Goal: Information Seeking & Learning: Learn about a topic

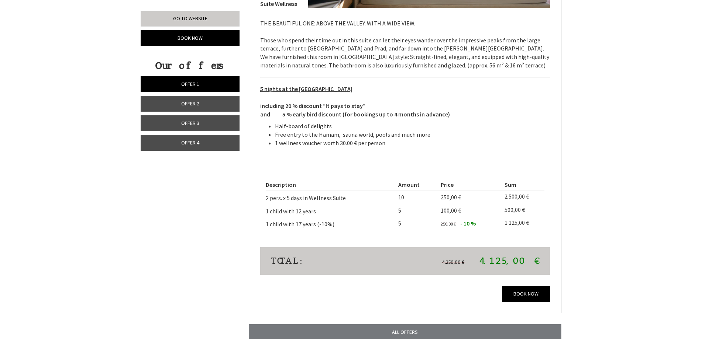
scroll to position [1771, 0]
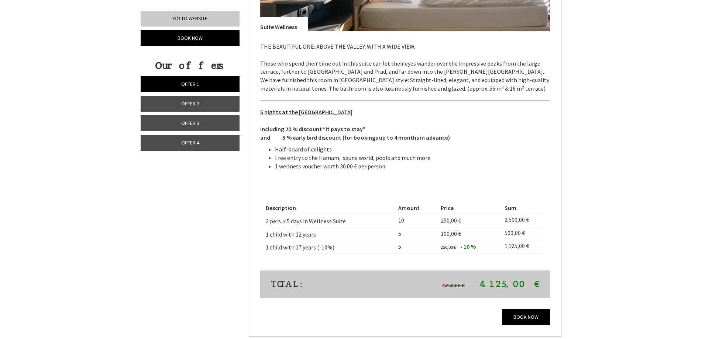
click at [203, 143] on link "Offer 4" at bounding box center [190, 143] width 99 height 16
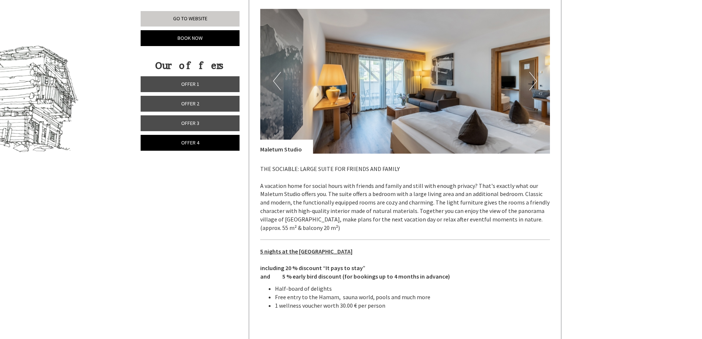
scroll to position [421, 0]
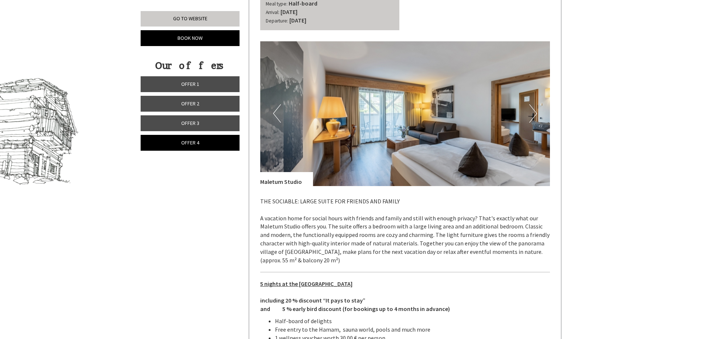
click at [535, 112] on button "Next" at bounding box center [533, 113] width 8 height 18
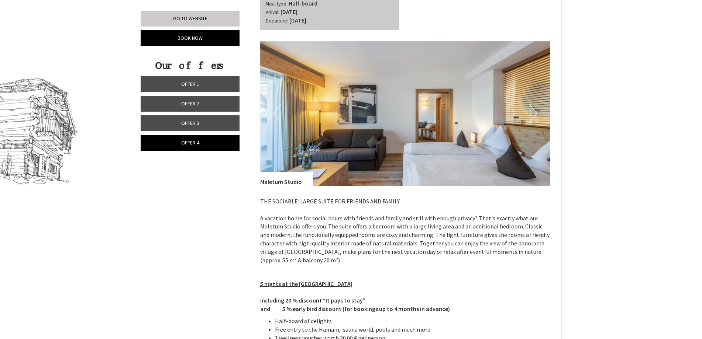
click at [535, 112] on button "Next" at bounding box center [533, 113] width 8 height 18
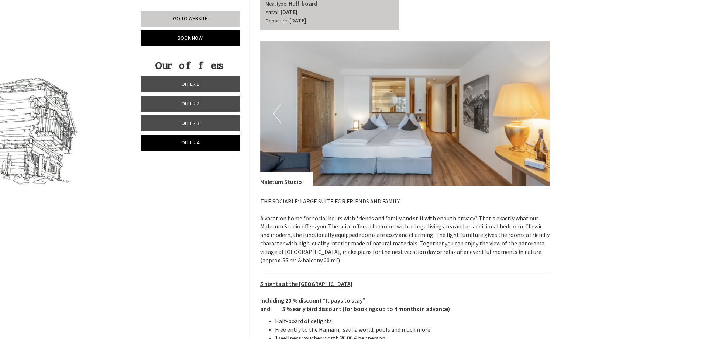
click at [535, 112] on button "Next" at bounding box center [533, 113] width 8 height 18
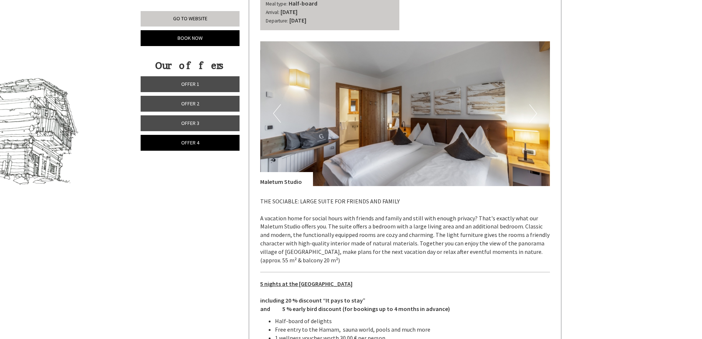
click at [535, 112] on button "Next" at bounding box center [533, 113] width 8 height 18
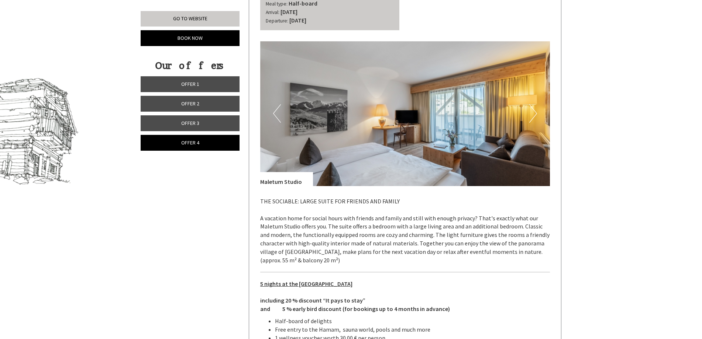
click at [535, 111] on button "Next" at bounding box center [533, 113] width 8 height 18
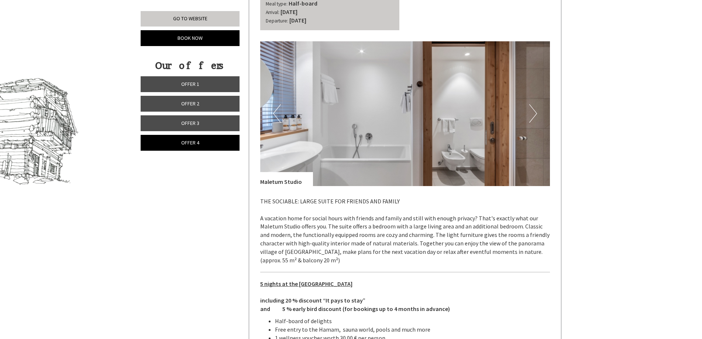
click at [535, 111] on button "Next" at bounding box center [533, 113] width 8 height 18
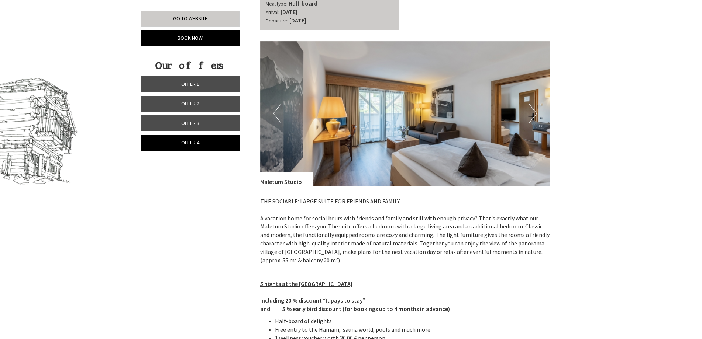
click at [535, 111] on button "Next" at bounding box center [533, 113] width 8 height 18
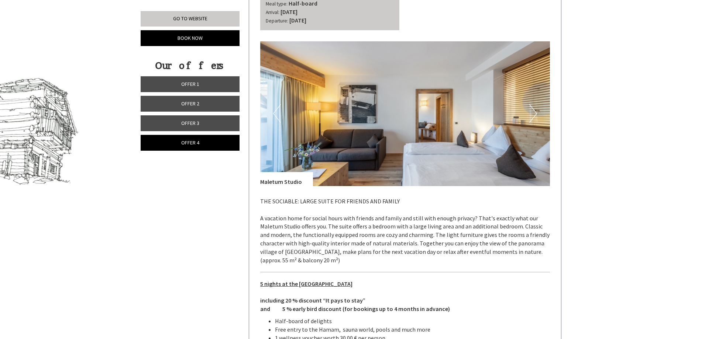
click at [535, 111] on button "Next" at bounding box center [533, 113] width 8 height 18
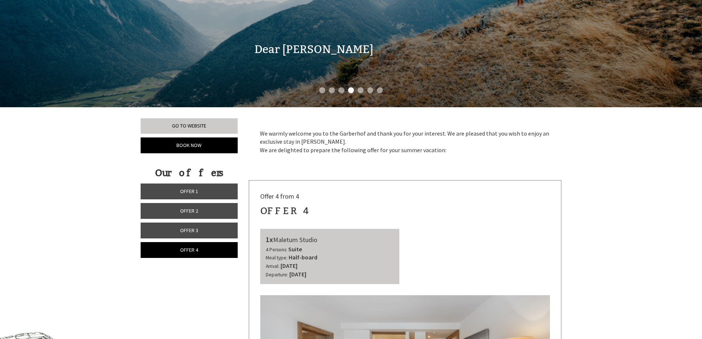
scroll to position [163, 0]
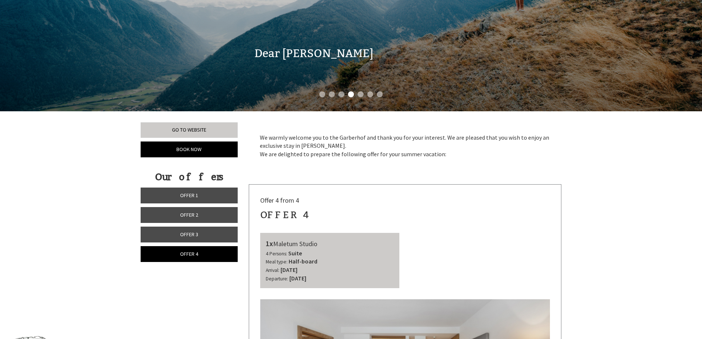
click at [183, 239] on link "Offer 3" at bounding box center [189, 235] width 97 height 16
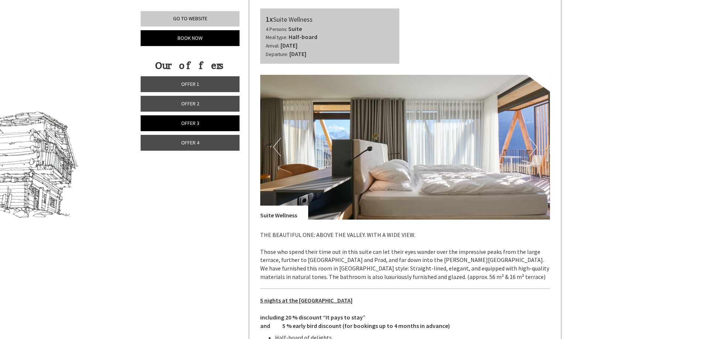
scroll to position [384, 0]
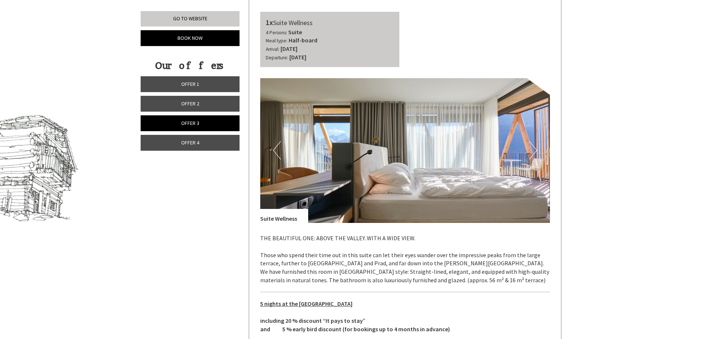
click at [536, 148] on button "Next" at bounding box center [533, 150] width 8 height 18
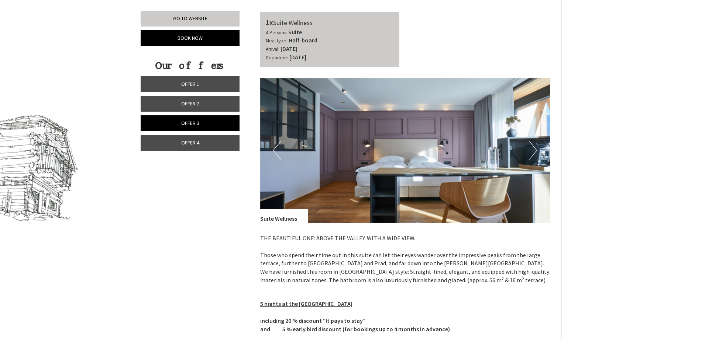
click at [534, 148] on button "Next" at bounding box center [533, 150] width 8 height 18
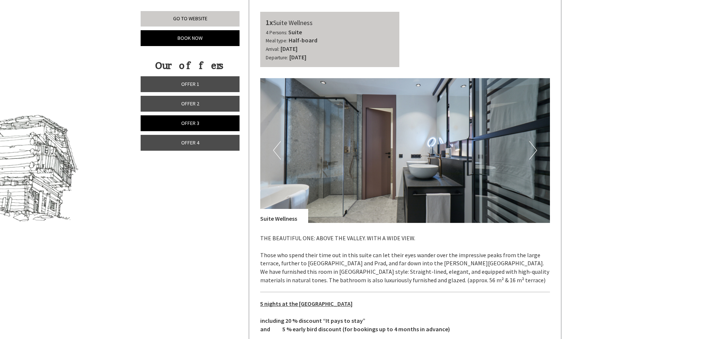
click at [534, 148] on button "Next" at bounding box center [533, 150] width 8 height 18
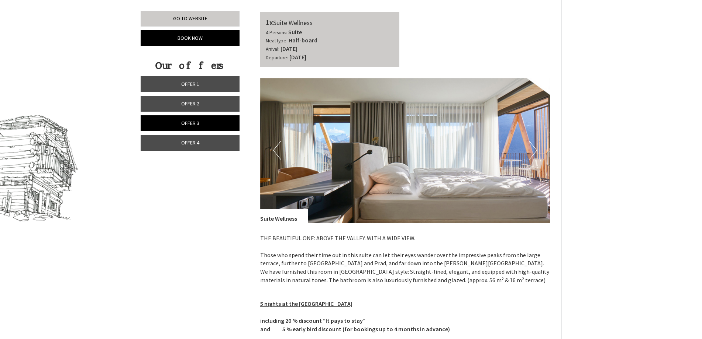
click at [534, 148] on button "Next" at bounding box center [533, 150] width 8 height 18
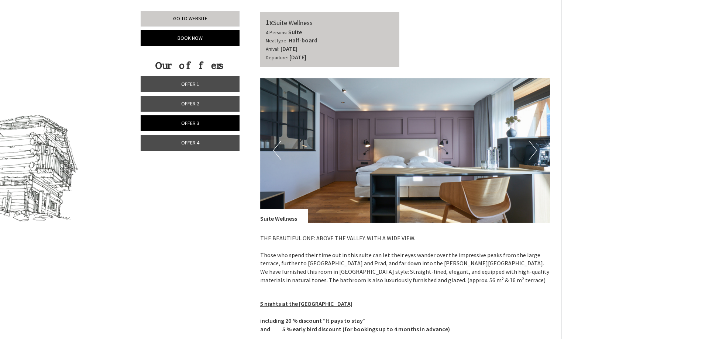
click at [534, 148] on button "Next" at bounding box center [533, 150] width 8 height 18
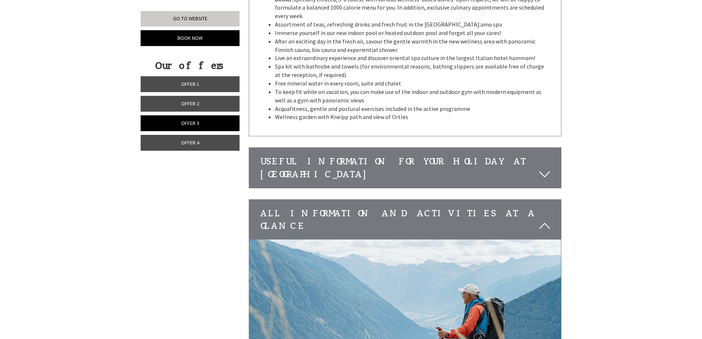
scroll to position [1269, 0]
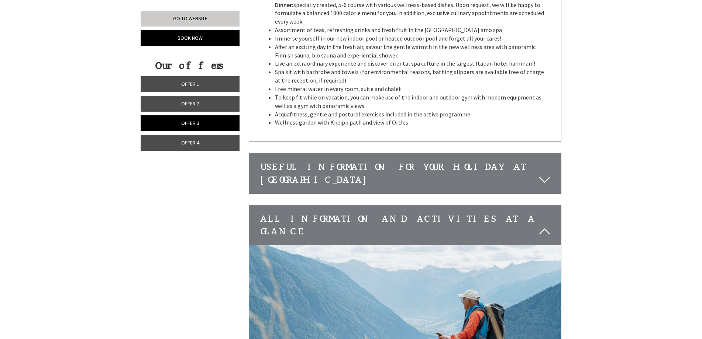
click at [220, 142] on link "Offer 4" at bounding box center [190, 143] width 99 height 16
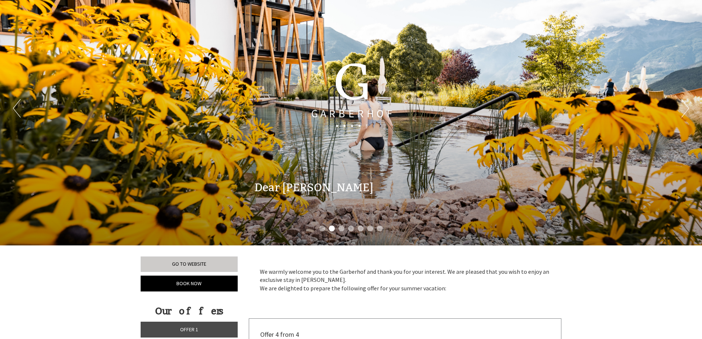
scroll to position [0, 0]
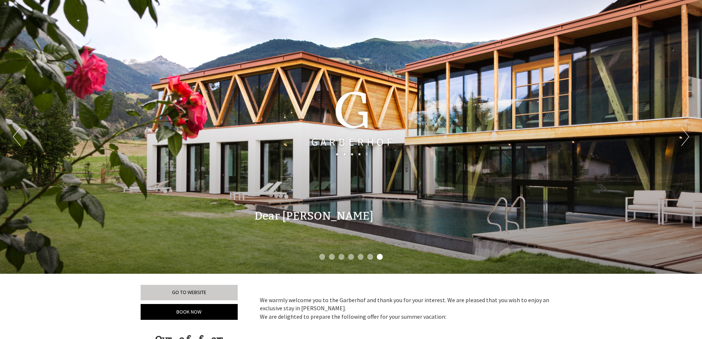
click at [685, 138] on button "Next" at bounding box center [685, 137] width 8 height 18
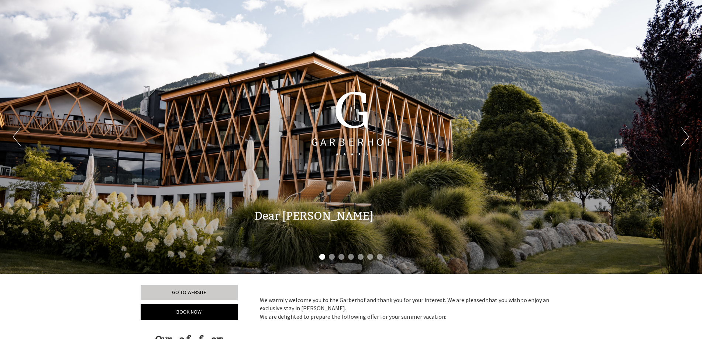
click at [685, 138] on button "Next" at bounding box center [685, 137] width 8 height 18
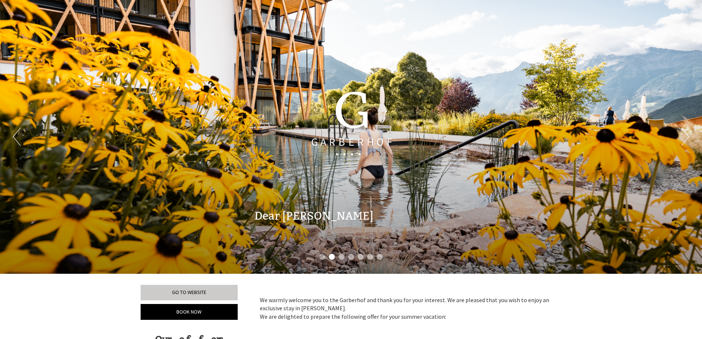
click at [685, 138] on button "Next" at bounding box center [685, 137] width 8 height 18
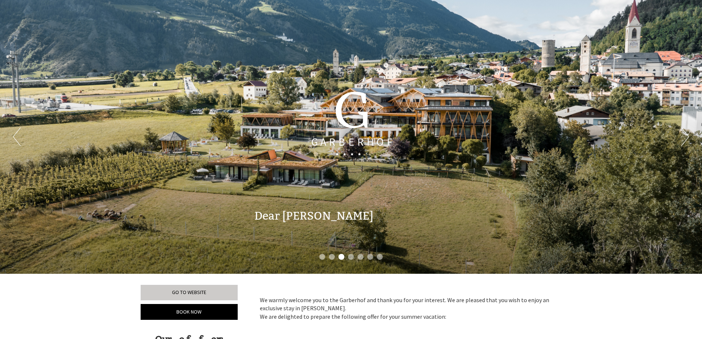
click at [685, 138] on button "Next" at bounding box center [685, 137] width 8 height 18
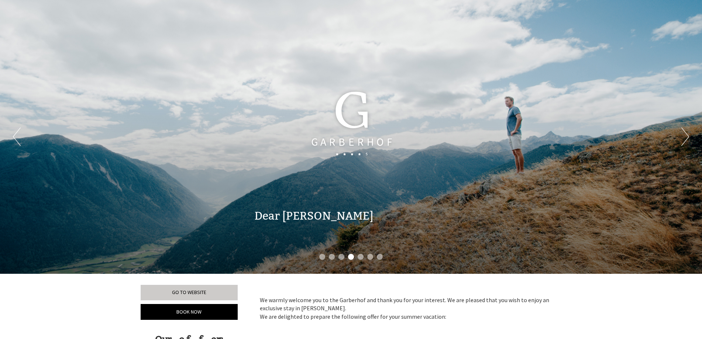
click at [685, 138] on button "Next" at bounding box center [685, 137] width 8 height 18
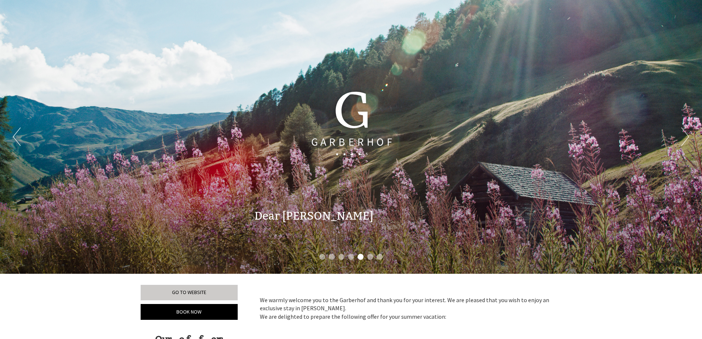
click at [685, 138] on button "Next" at bounding box center [685, 137] width 8 height 18
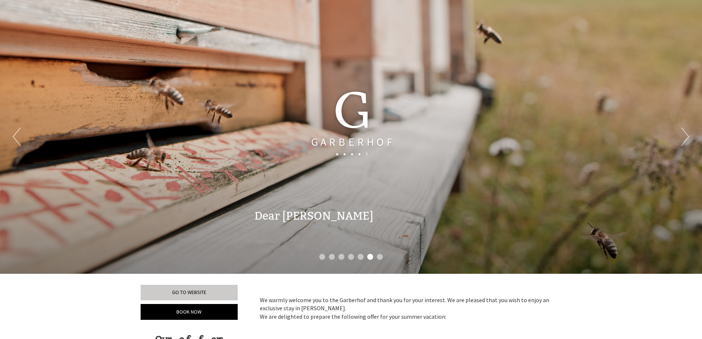
click at [685, 138] on button "Next" at bounding box center [685, 137] width 8 height 18
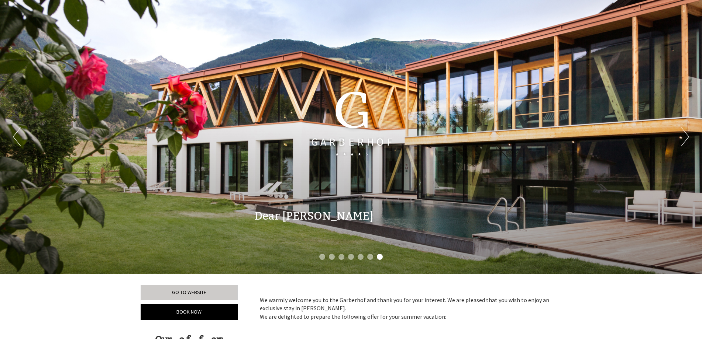
click at [685, 138] on button "Next" at bounding box center [685, 137] width 8 height 18
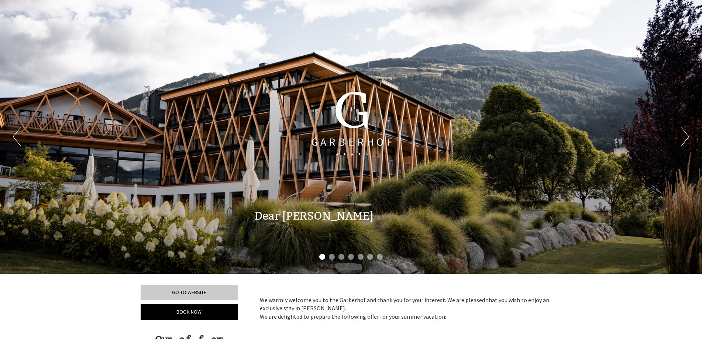
click at [685, 138] on button "Next" at bounding box center [685, 137] width 8 height 18
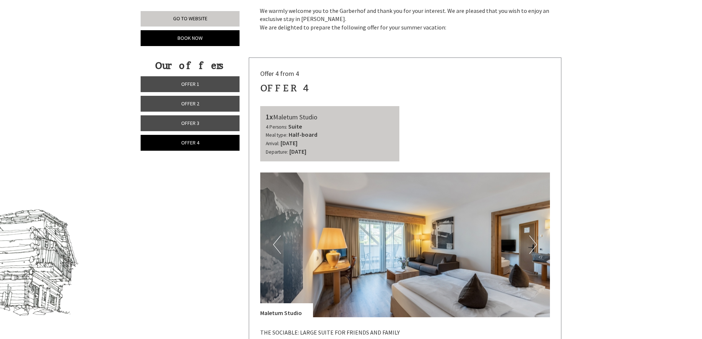
scroll to position [332, 0]
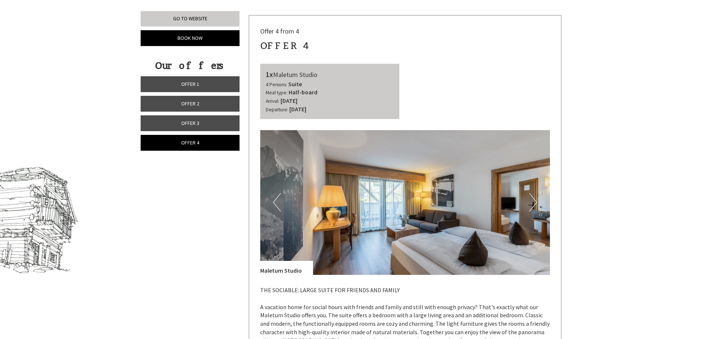
click at [195, 85] on span "Offer 1" at bounding box center [190, 84] width 18 height 7
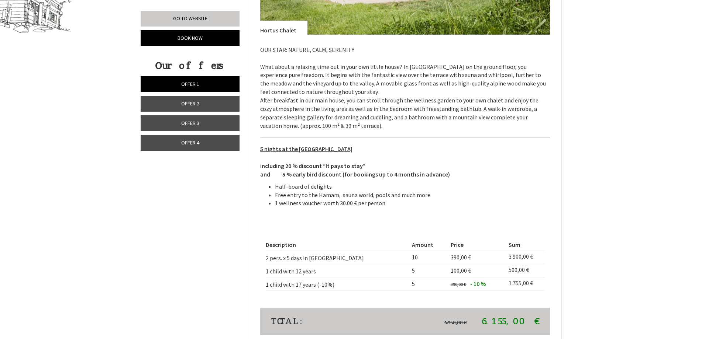
scroll to position [458, 0]
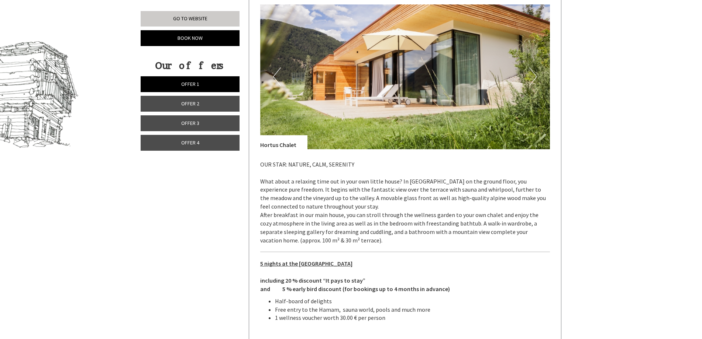
click at [528, 72] on img at bounding box center [405, 76] width 290 height 145
click at [534, 75] on button "Next" at bounding box center [533, 77] width 8 height 18
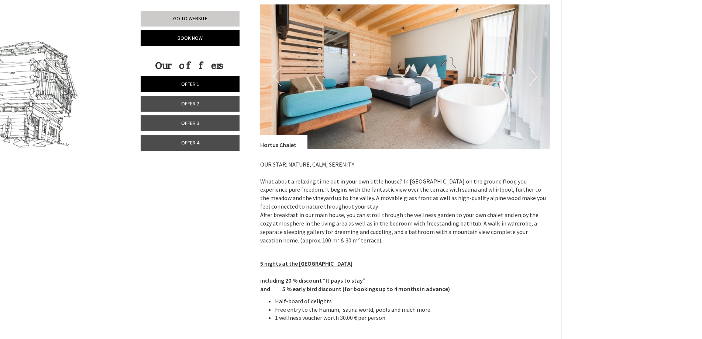
click at [534, 75] on button "Next" at bounding box center [533, 77] width 8 height 18
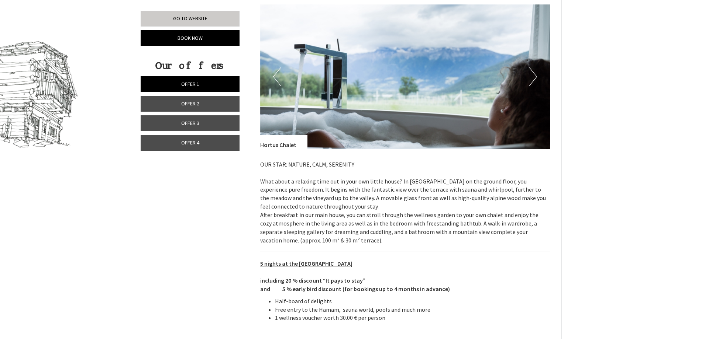
click at [534, 75] on button "Next" at bounding box center [533, 77] width 8 height 18
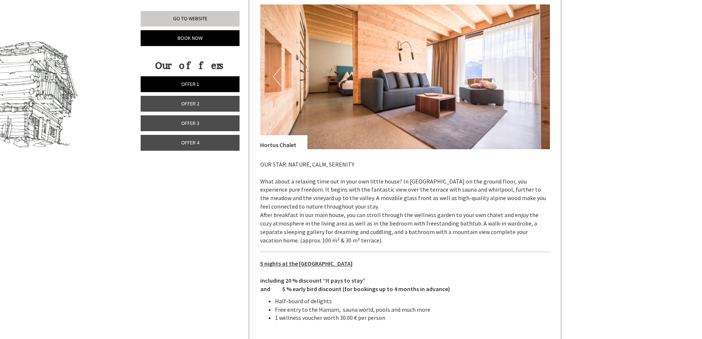
click at [534, 75] on button "Next" at bounding box center [533, 77] width 8 height 18
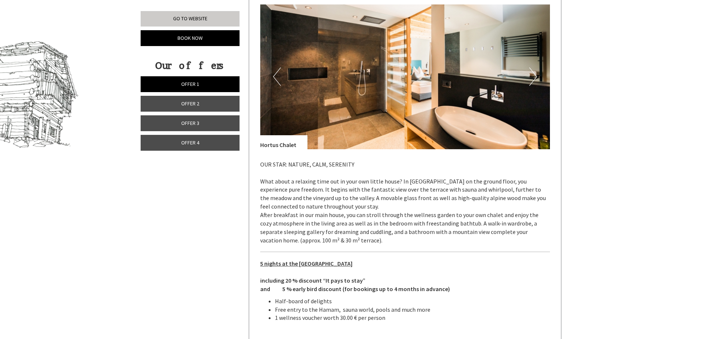
click at [534, 75] on button "Next" at bounding box center [533, 77] width 8 height 18
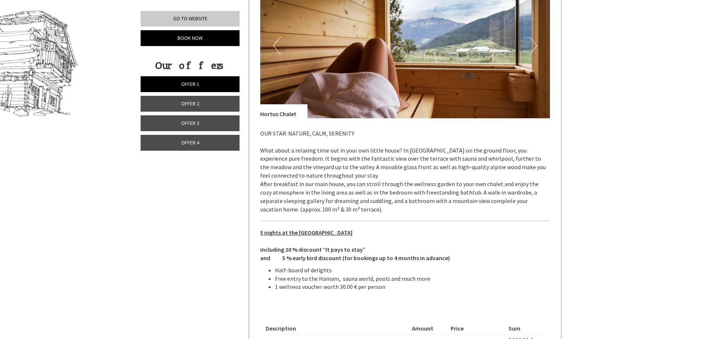
scroll to position [532, 0]
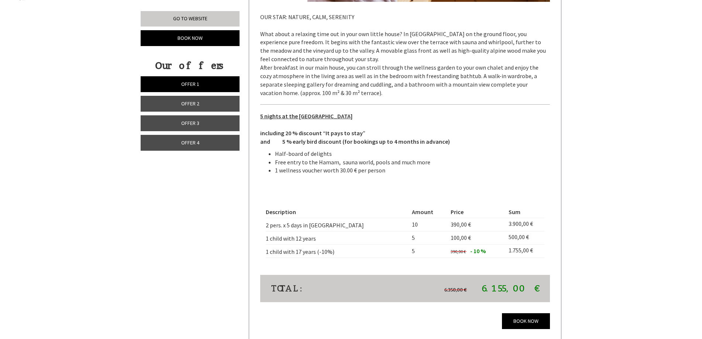
click at [212, 140] on link "Offer 4" at bounding box center [190, 143] width 99 height 16
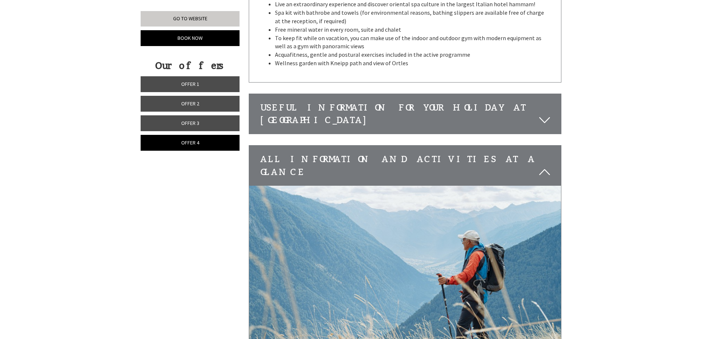
scroll to position [1306, 0]
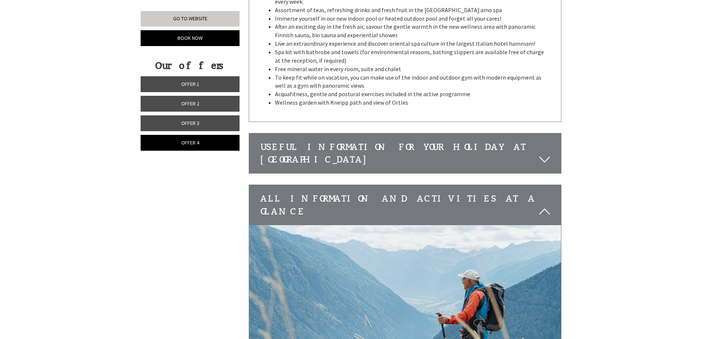
click at [552, 142] on div "Useful information for your holiday at [GEOGRAPHIC_DATA]" at bounding box center [405, 154] width 312 height 40
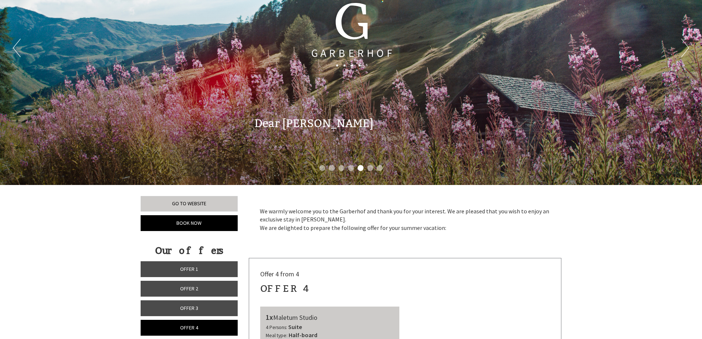
scroll to position [200, 0]
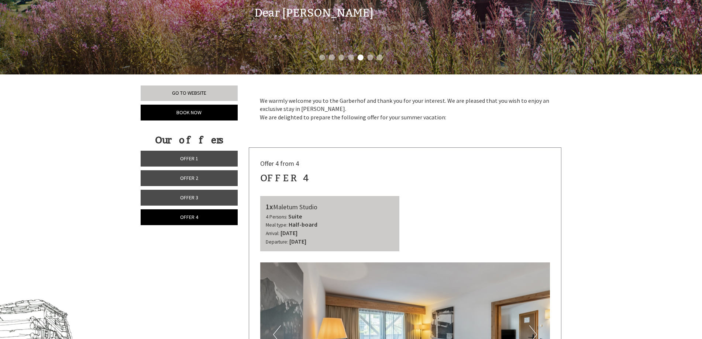
click at [177, 198] on link "Offer 3" at bounding box center [189, 198] width 97 height 16
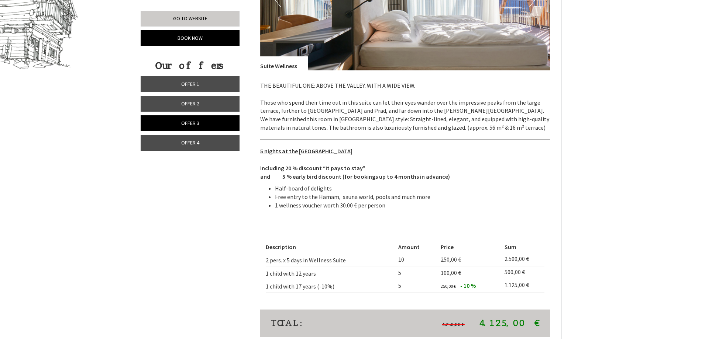
scroll to position [532, 0]
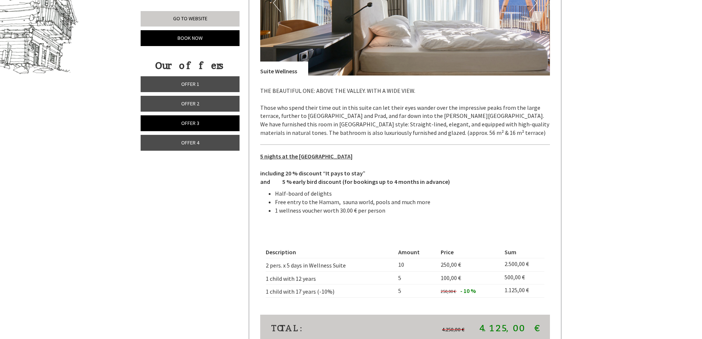
click at [193, 141] on span "Offer 4" at bounding box center [190, 142] width 18 height 7
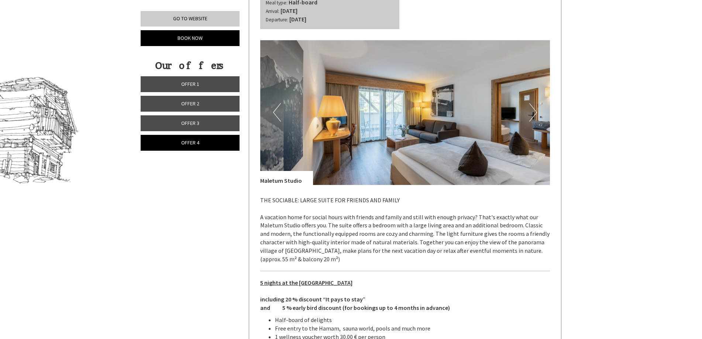
scroll to position [458, 0]
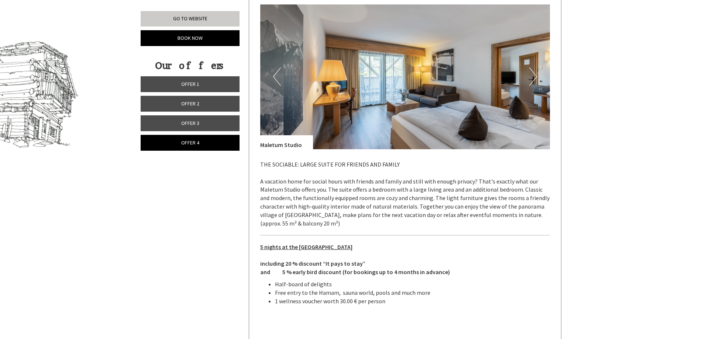
click at [189, 126] on span "Offer 3" at bounding box center [190, 123] width 18 height 7
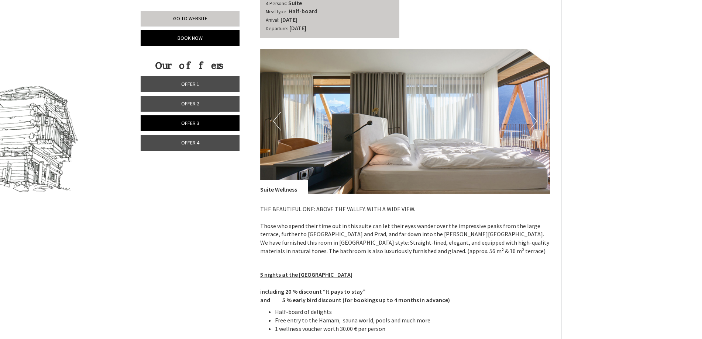
scroll to position [421, 0]
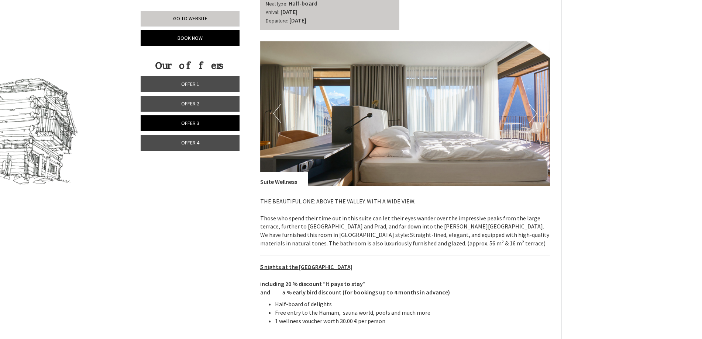
click at [190, 143] on span "Offer 4" at bounding box center [190, 142] width 18 height 7
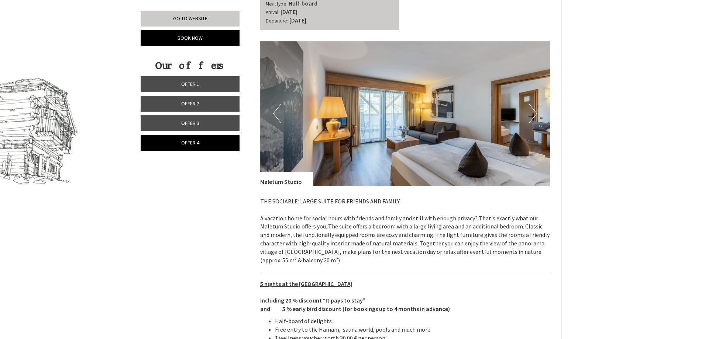
click at [529, 111] on button "Next" at bounding box center [533, 113] width 8 height 18
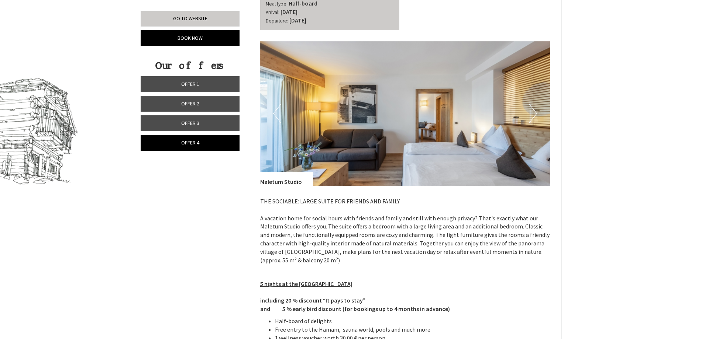
click at [529, 111] on button "Next" at bounding box center [533, 113] width 8 height 18
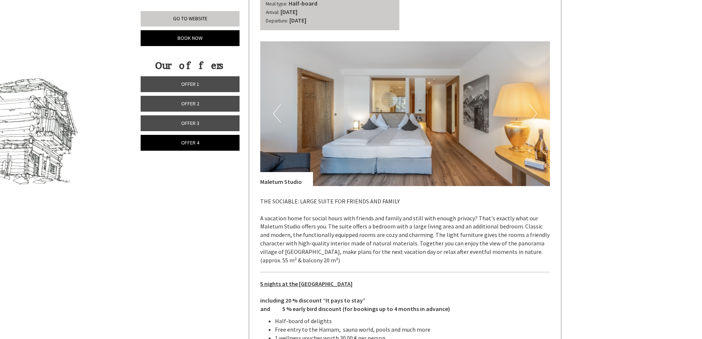
click at [529, 111] on button "Next" at bounding box center [533, 113] width 8 height 18
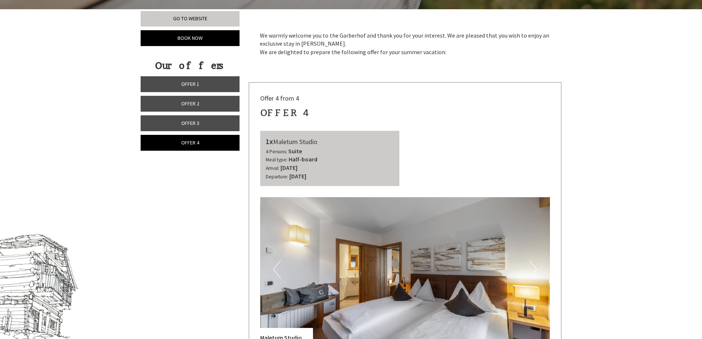
scroll to position [236, 0]
